Goal: Information Seeking & Learning: Learn about a topic

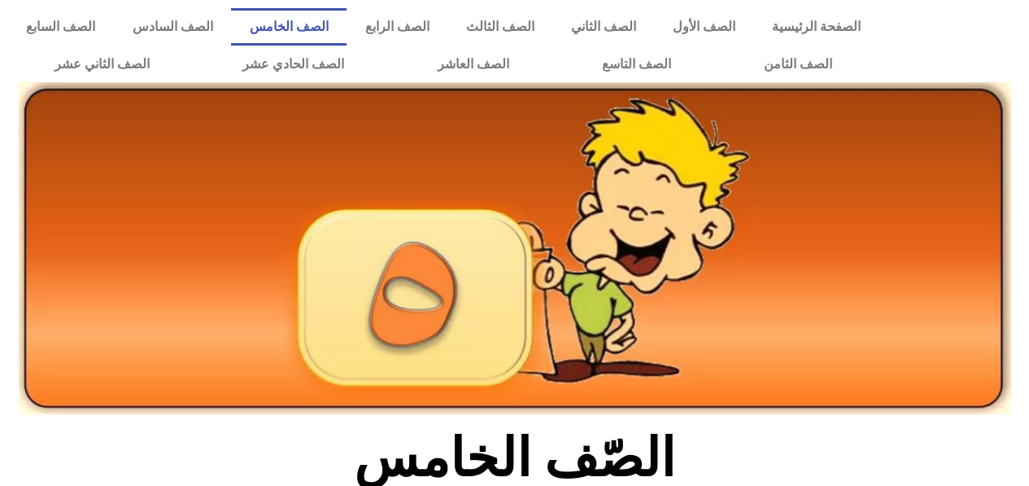
scroll to position [485, 0]
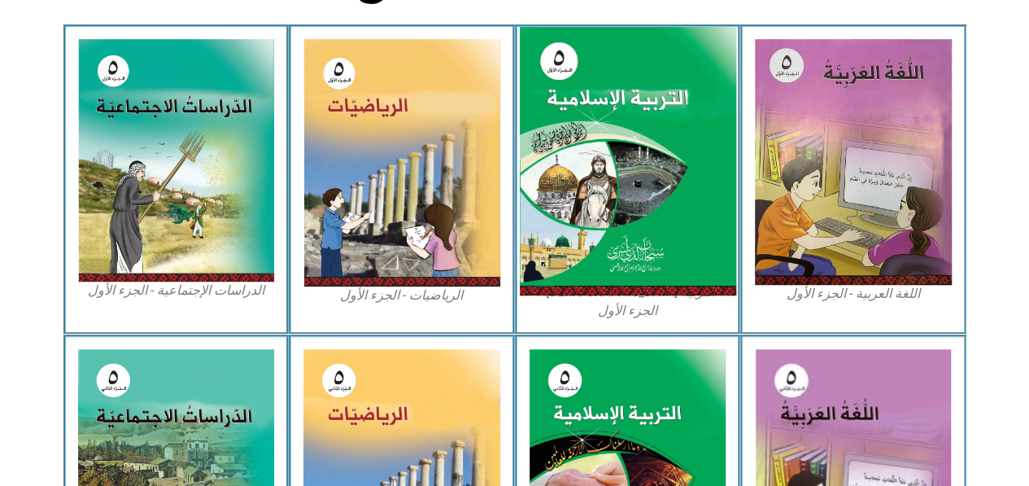
click at [622, 172] on img at bounding box center [627, 161] width 216 height 269
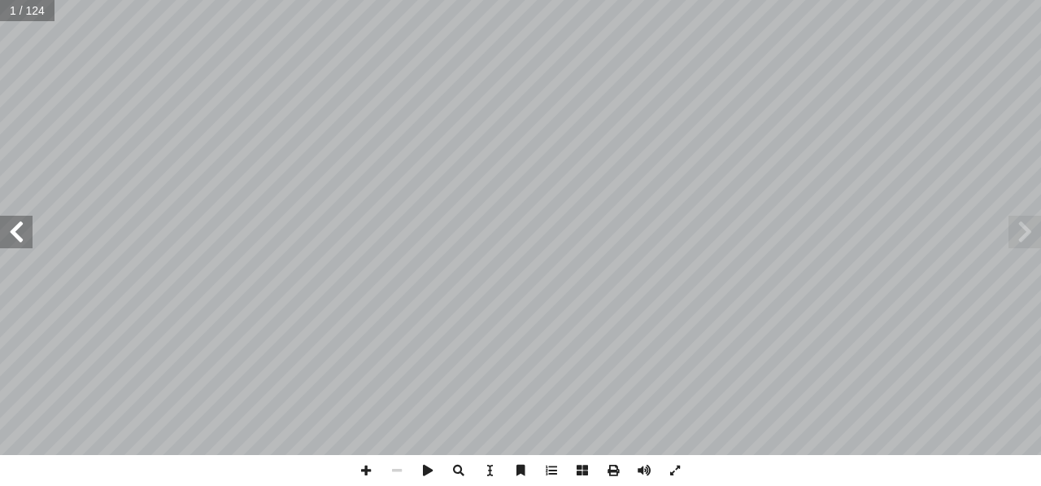
click at [26, 240] on span at bounding box center [16, 232] width 33 height 33
